Goal: Task Accomplishment & Management: Use online tool/utility

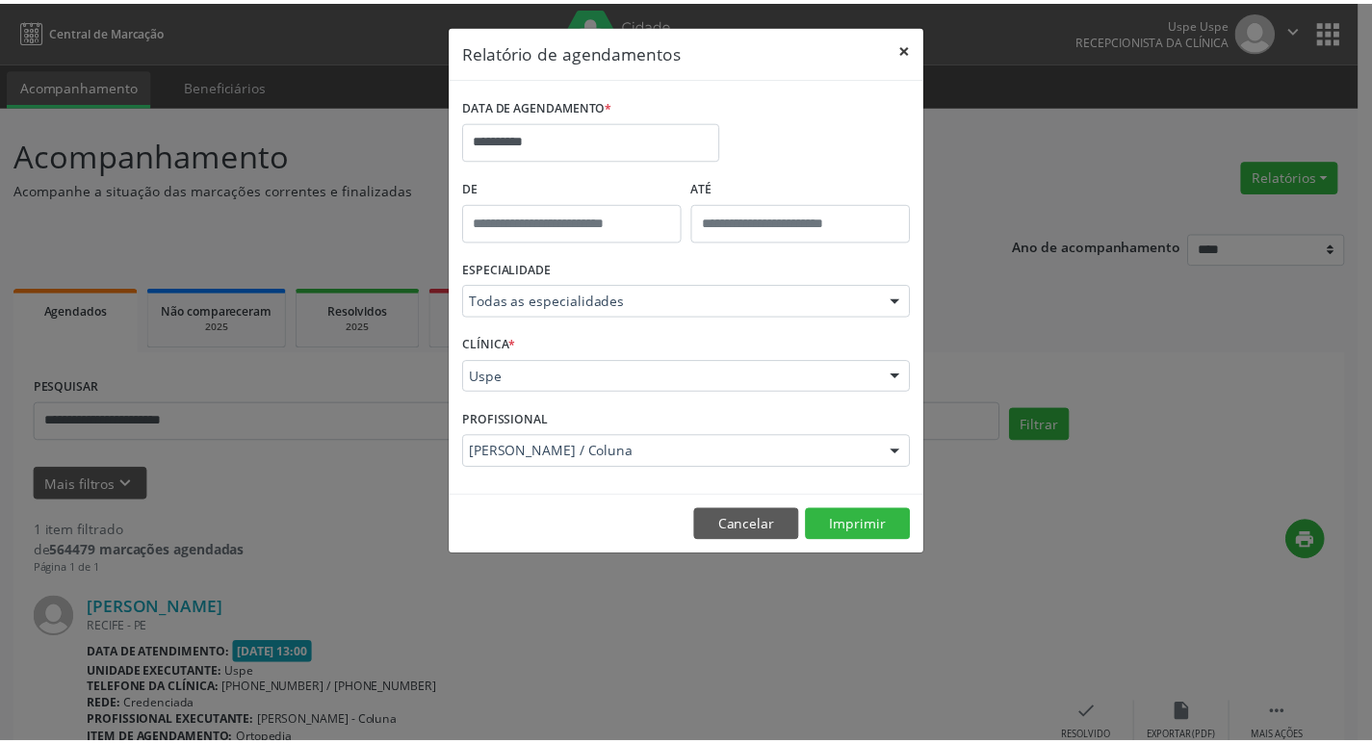
scroll to position [160, 0]
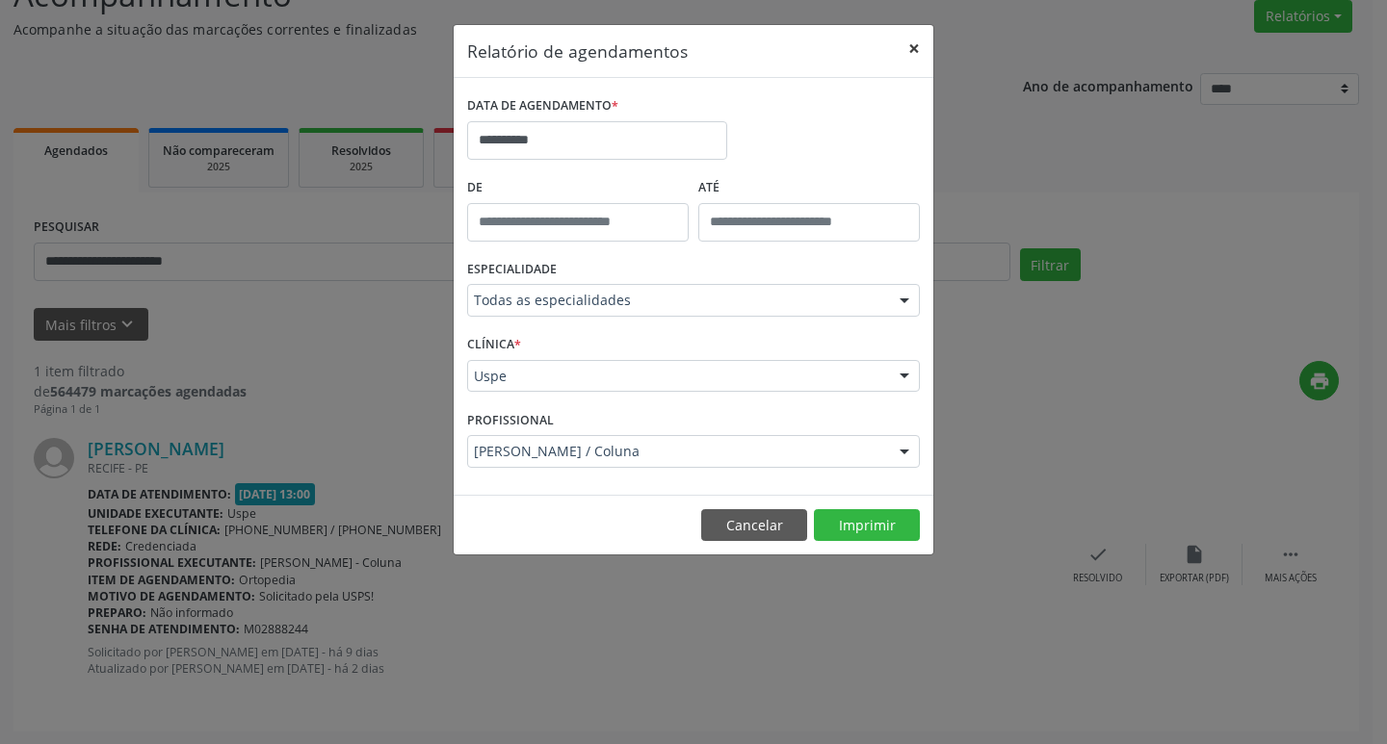
click at [922, 44] on button "×" at bounding box center [914, 48] width 39 height 47
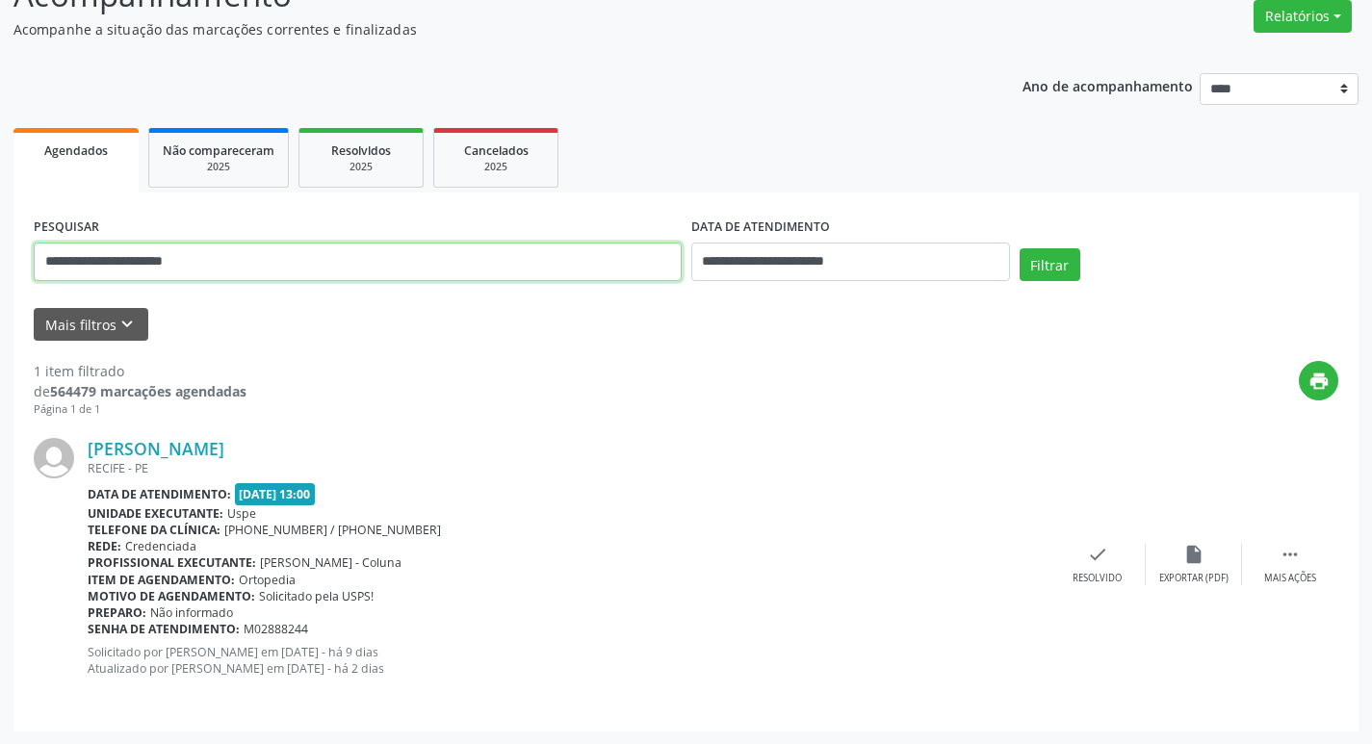
drag, startPoint x: 260, startPoint y: 263, endPoint x: 0, endPoint y: 248, distance: 260.4
click at [0, 248] on div "**********" at bounding box center [686, 345] width 1372 height 799
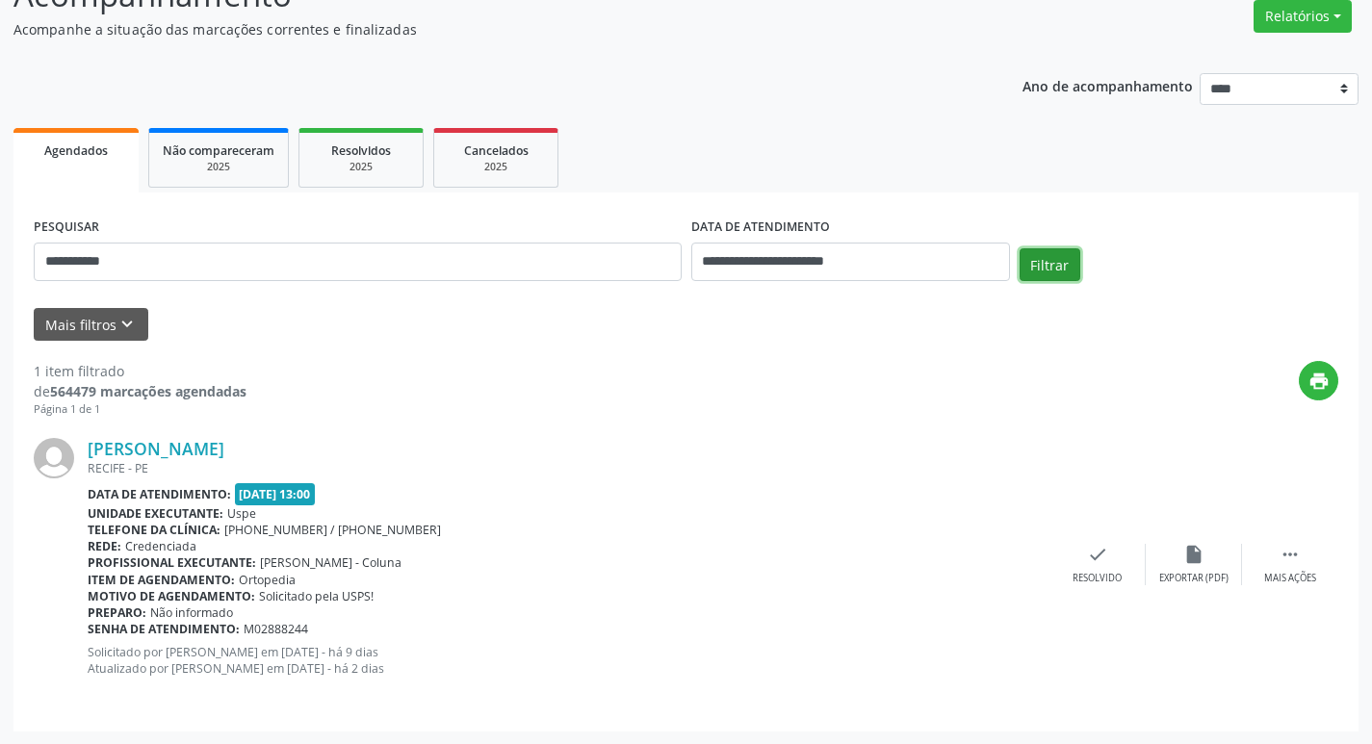
click at [1068, 265] on button "Filtrar" at bounding box center [1050, 264] width 61 height 33
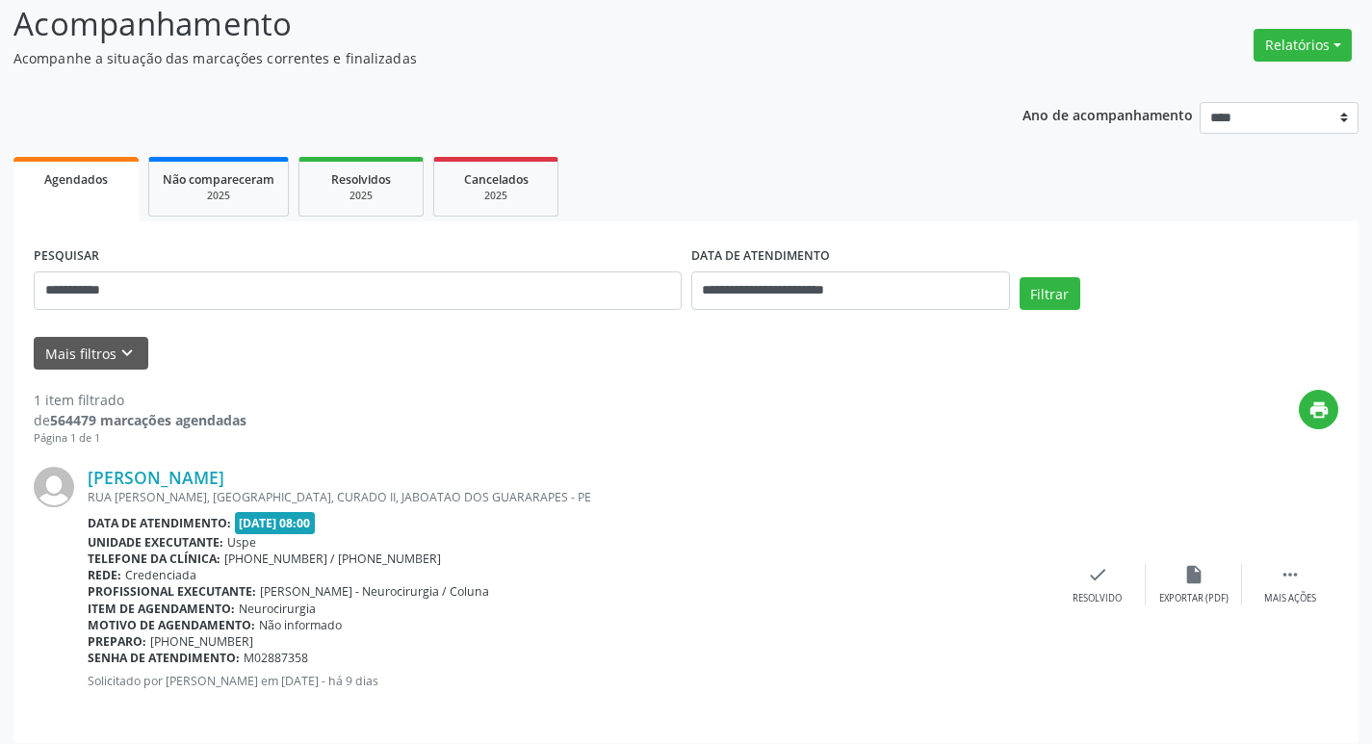
scroll to position [143, 0]
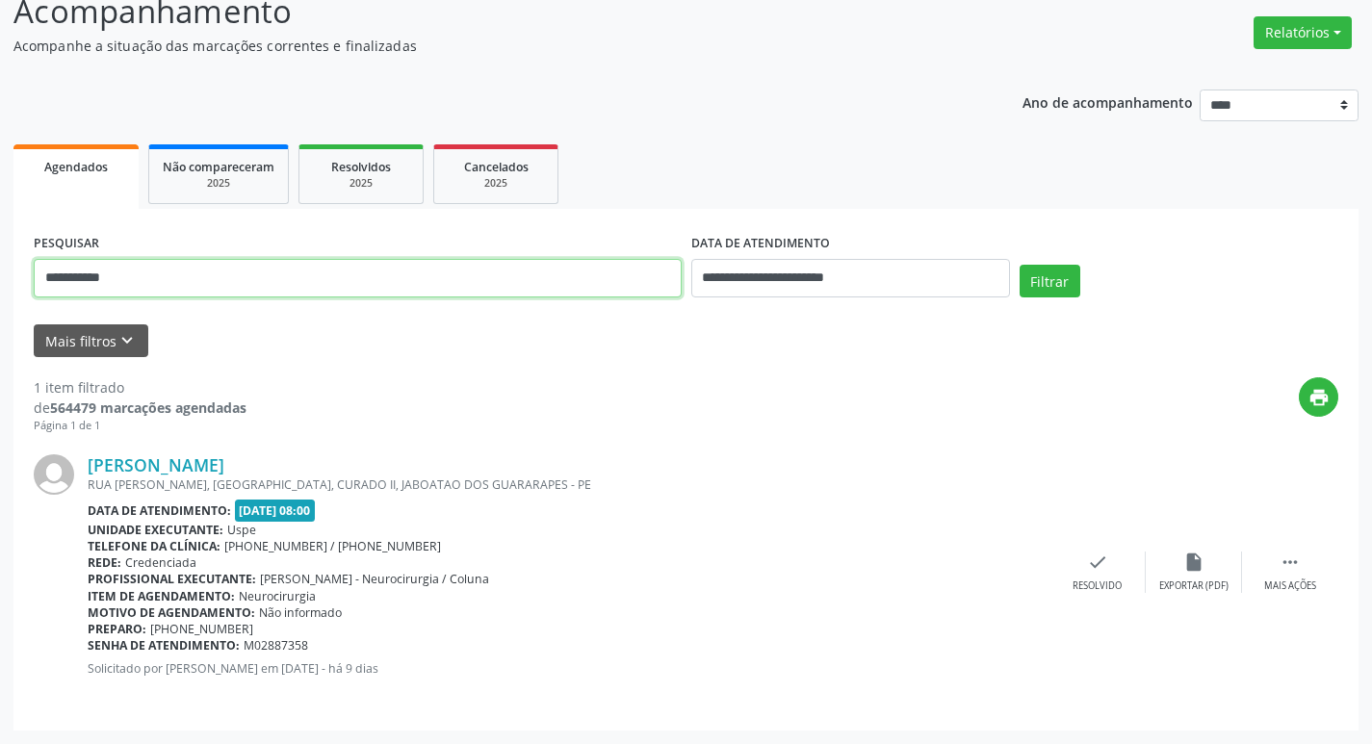
click at [214, 285] on input "**********" at bounding box center [358, 278] width 648 height 39
type input "**********"
click at [1045, 286] on button "Filtrar" at bounding box center [1050, 281] width 61 height 33
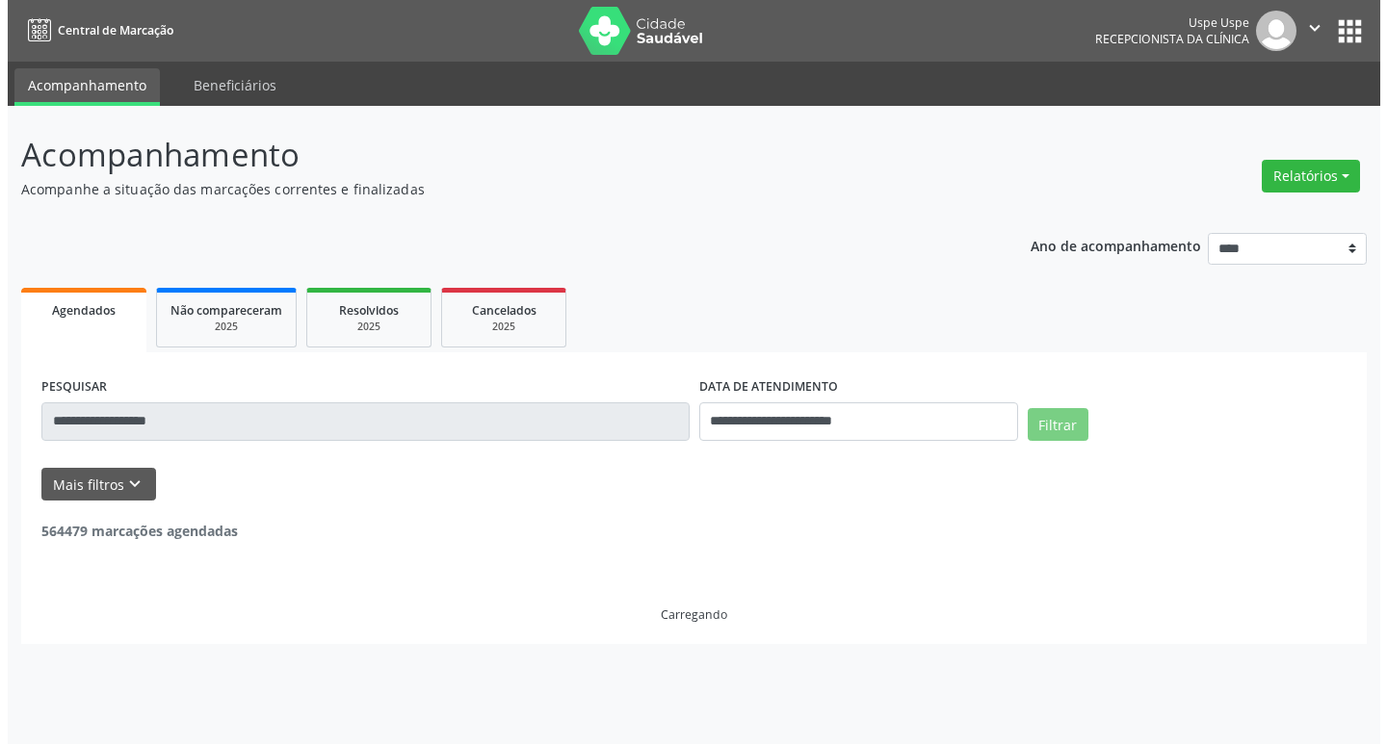
scroll to position [0, 0]
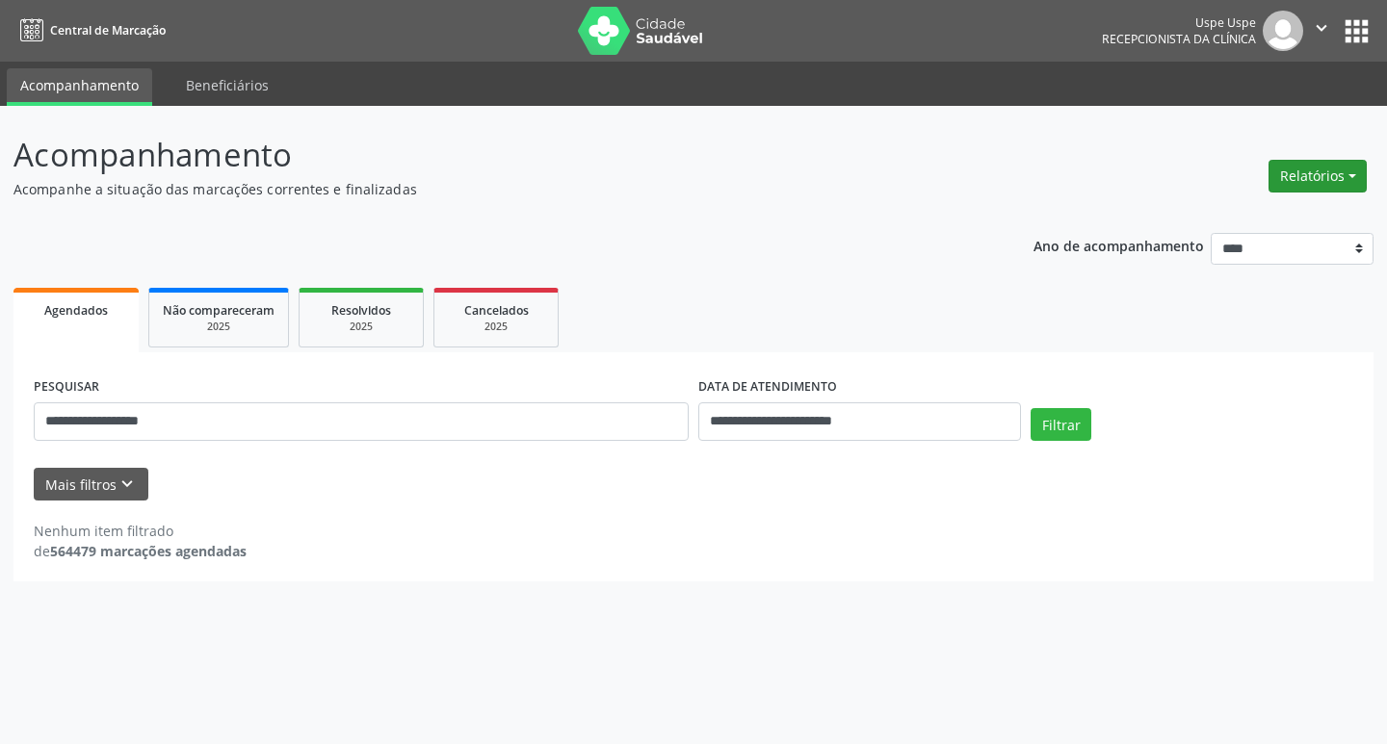
click at [1332, 163] on button "Relatórios" at bounding box center [1317, 176] width 98 height 33
click at [1264, 216] on link "Agendamentos" at bounding box center [1263, 217] width 207 height 27
select select "*"
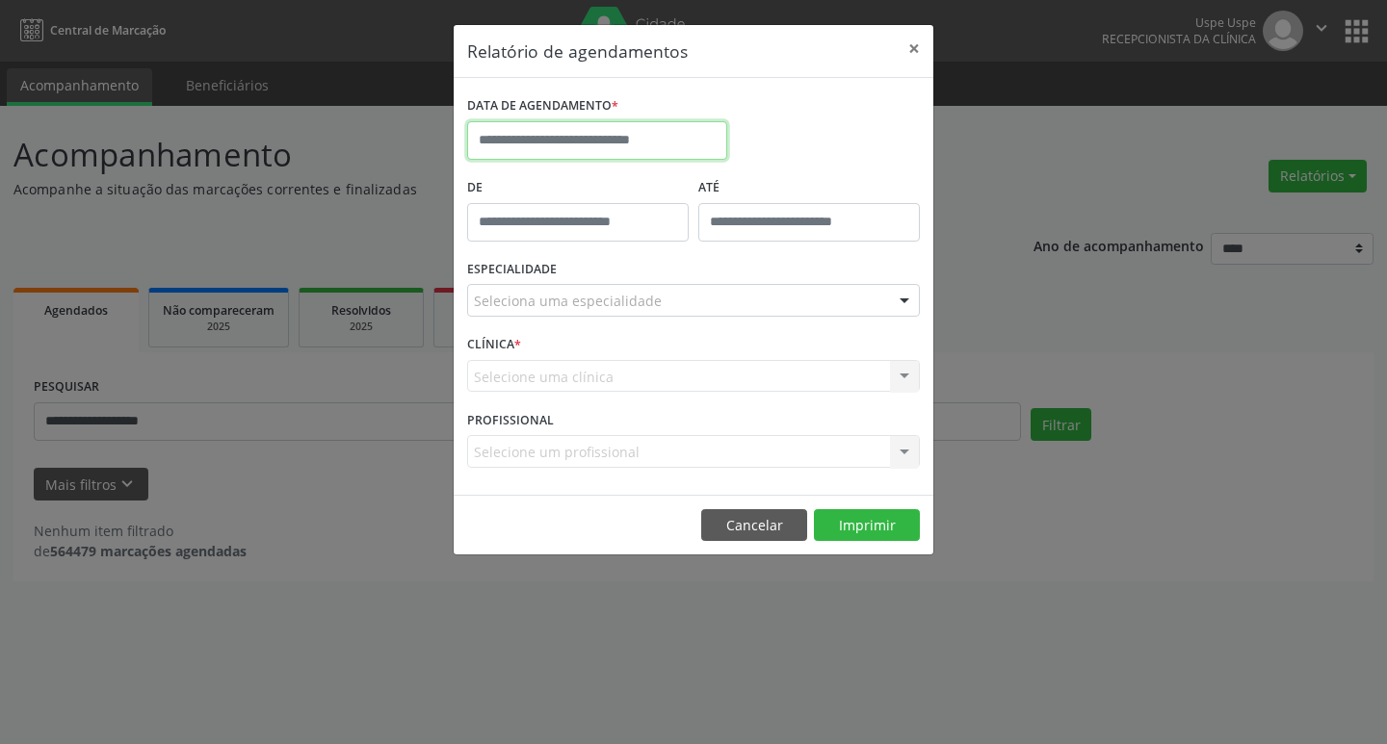
click at [542, 144] on input "text" at bounding box center [597, 140] width 260 height 39
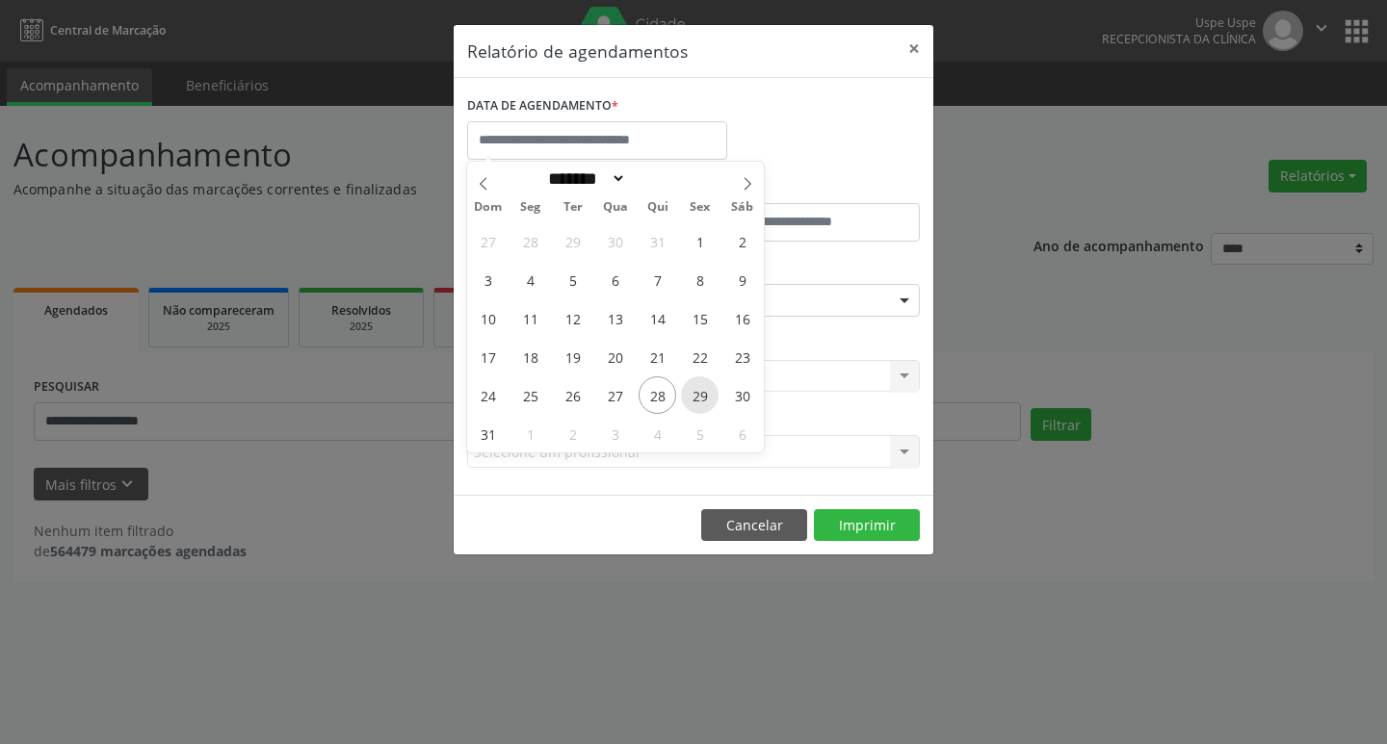
click at [685, 395] on span "29" at bounding box center [700, 396] width 38 height 38
type input "**********"
click at [685, 395] on span "29" at bounding box center [700, 396] width 38 height 38
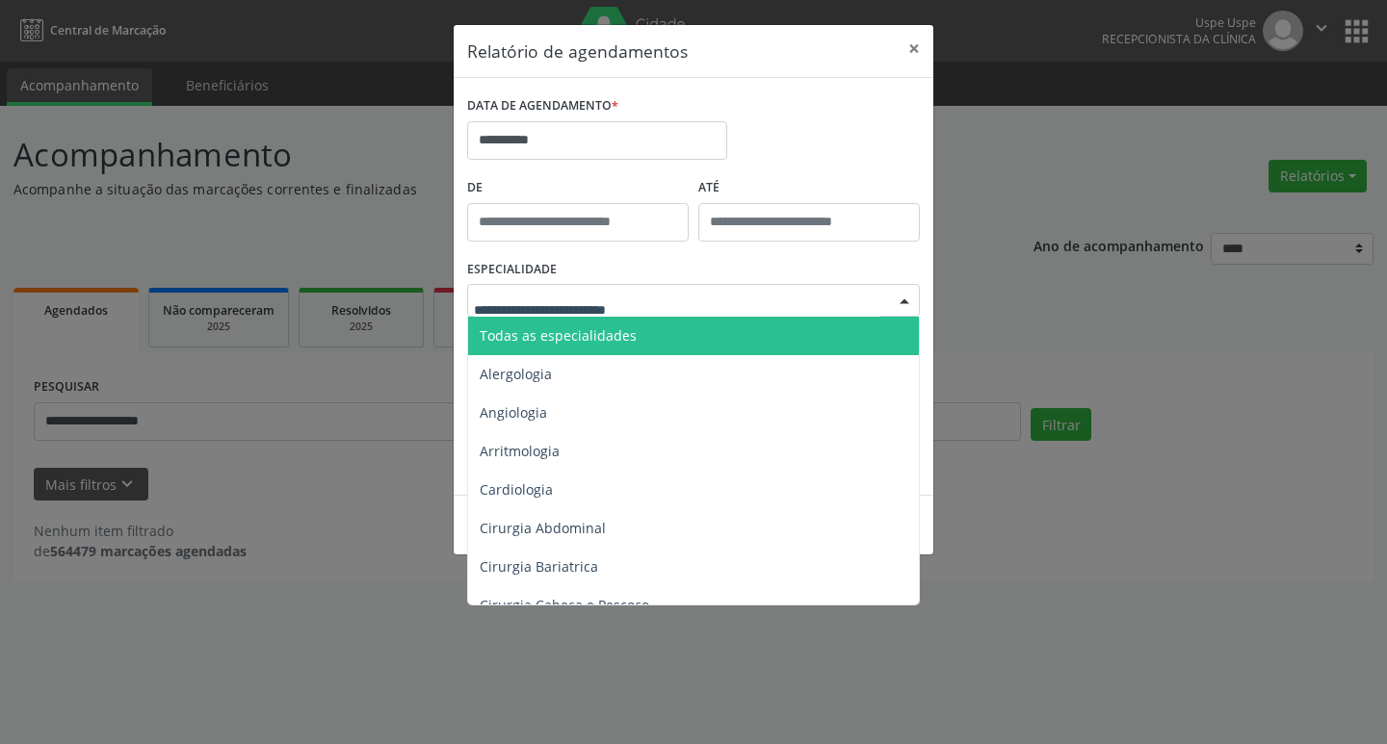
click at [571, 333] on span "Todas as especialidades" at bounding box center [558, 335] width 157 height 18
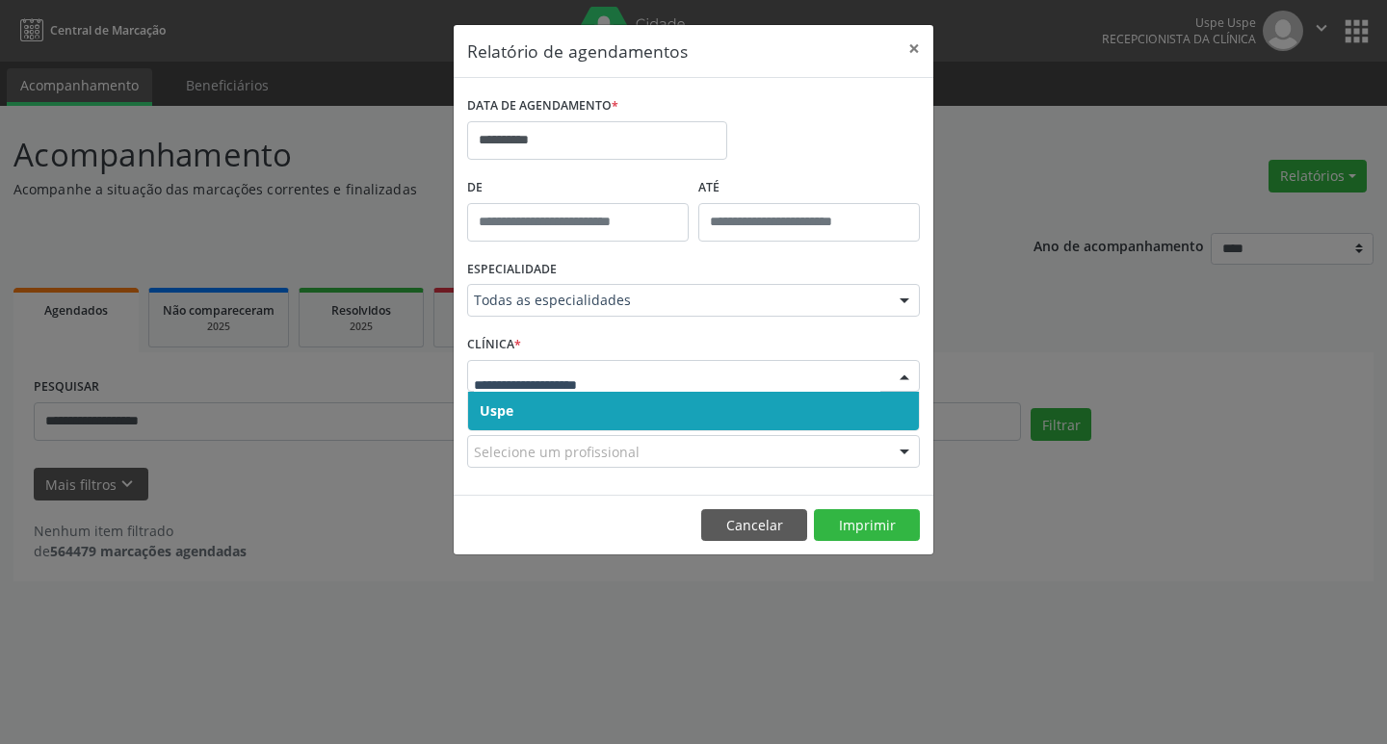
drag, startPoint x: 579, startPoint y: 381, endPoint x: 570, endPoint y: 403, distance: 22.9
click at [569, 404] on span "Uspe" at bounding box center [693, 411] width 451 height 39
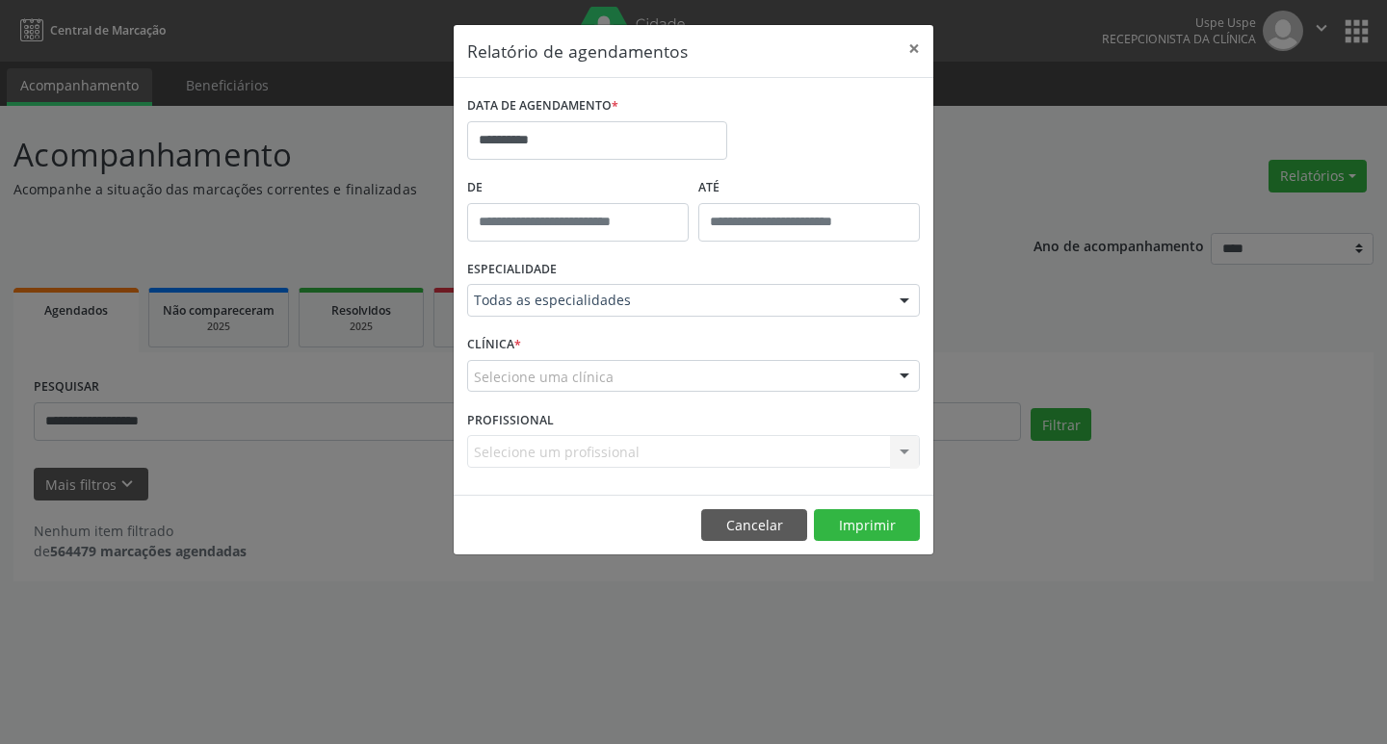
drag, startPoint x: 577, startPoint y: 365, endPoint x: 575, endPoint y: 401, distance: 35.7
click at [577, 366] on div "Selecione uma clínica" at bounding box center [693, 376] width 453 height 33
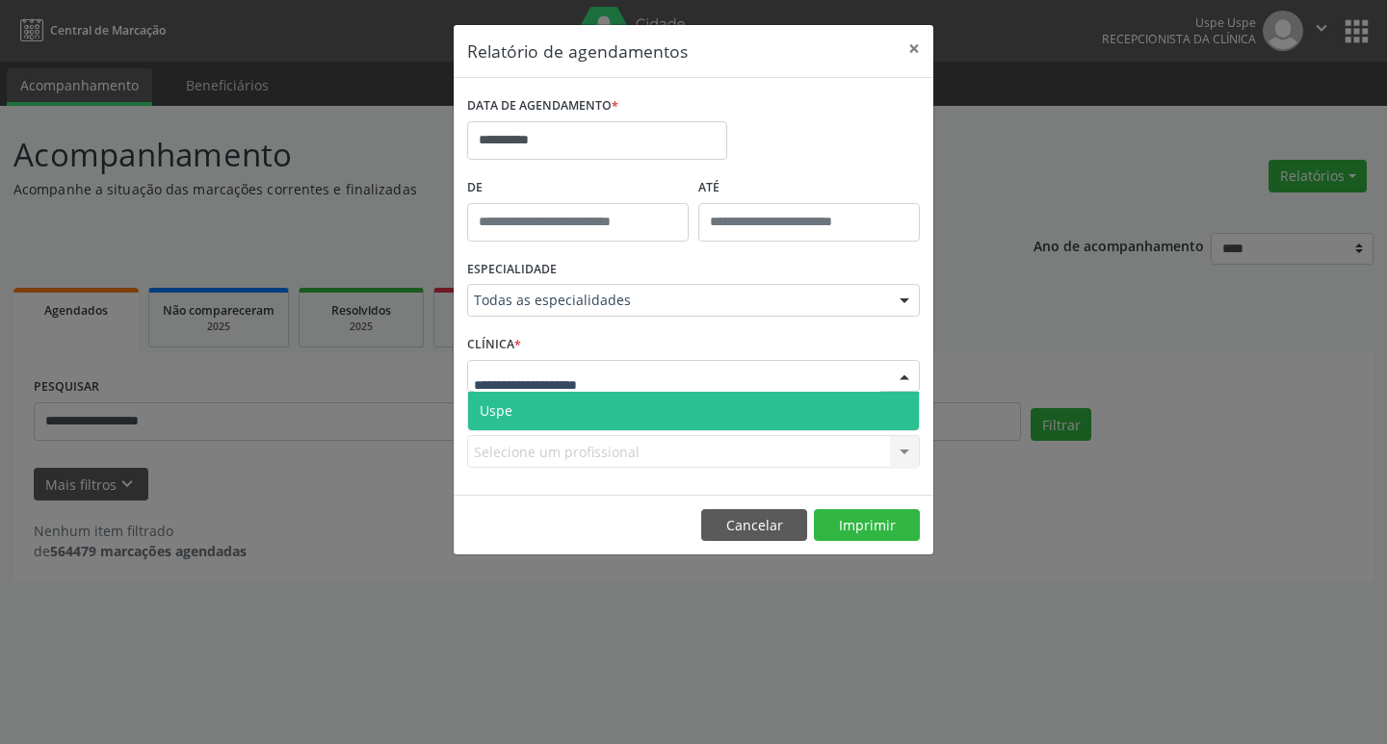
click at [573, 404] on span "Uspe" at bounding box center [693, 411] width 451 height 39
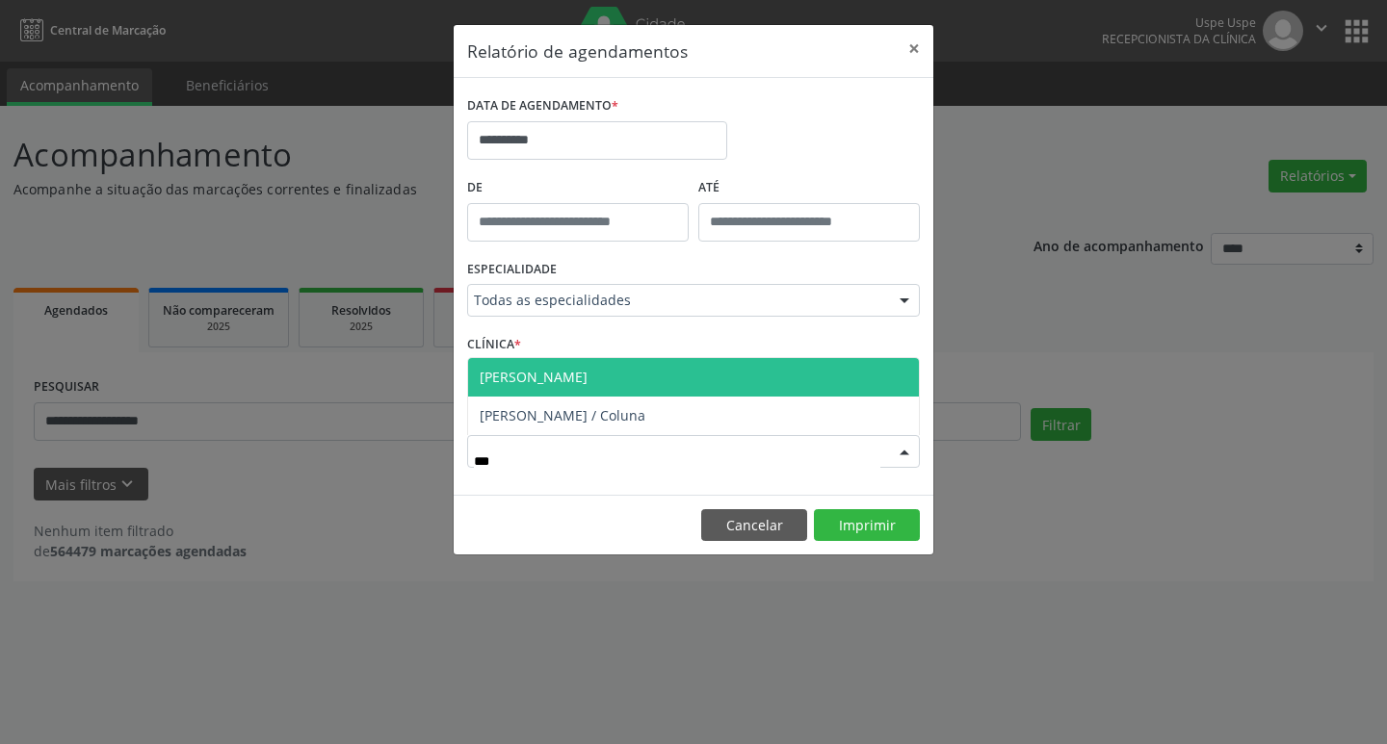
type input "****"
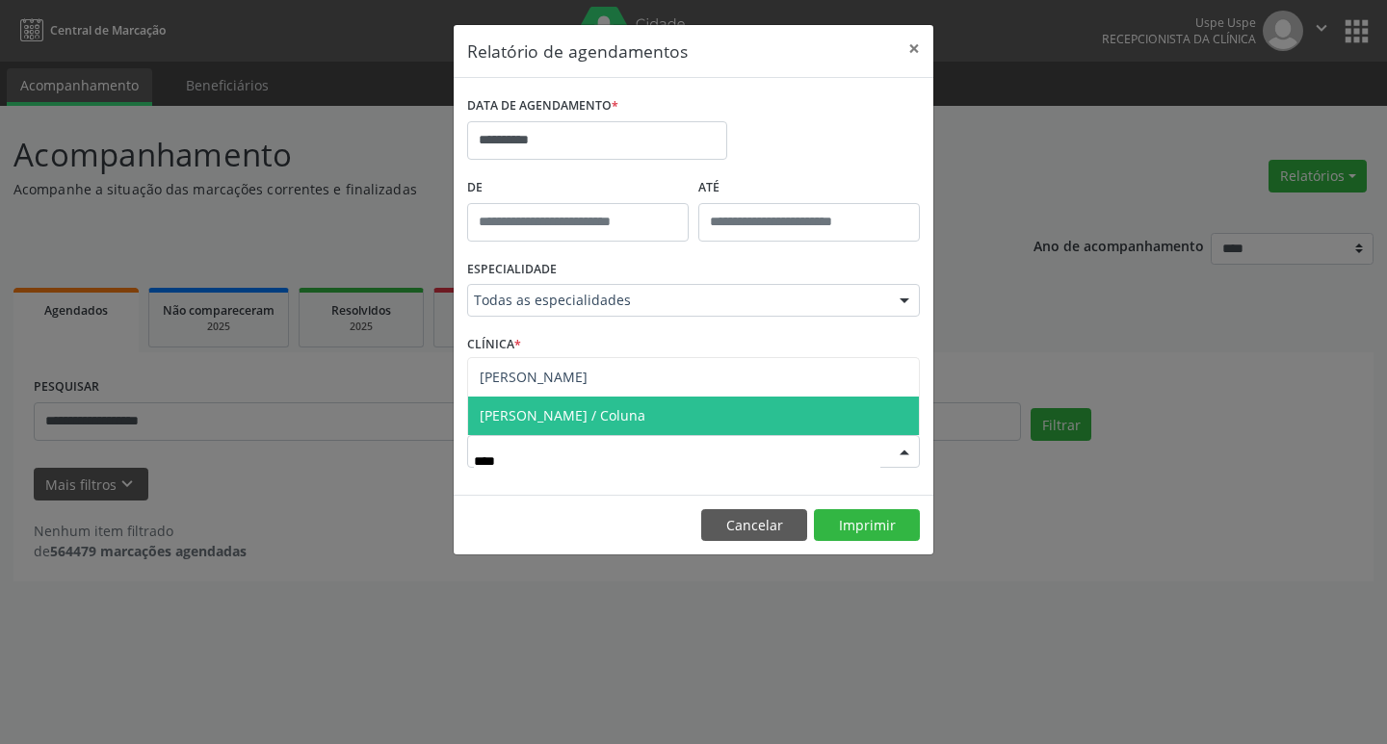
click at [608, 404] on span "[PERSON_NAME] / Coluna" at bounding box center [693, 416] width 451 height 39
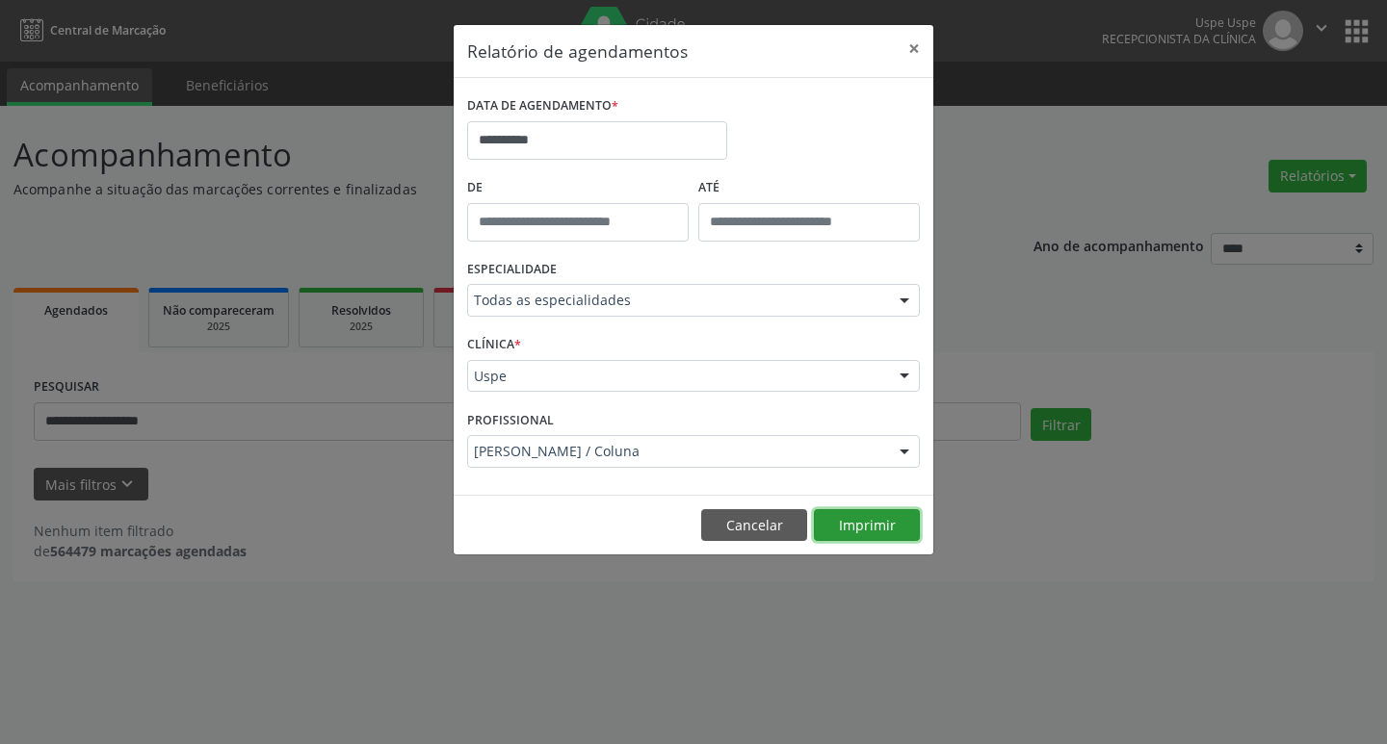
click at [855, 524] on button "Imprimir" at bounding box center [867, 525] width 106 height 33
